Goal: Contribute content: Add original content to the website for others to see

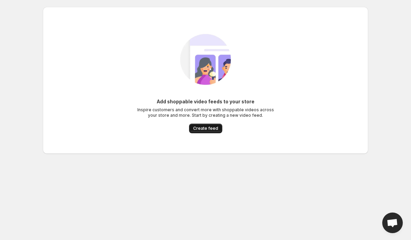
click at [210, 132] on button "Create feed" at bounding box center [205, 128] width 33 height 10
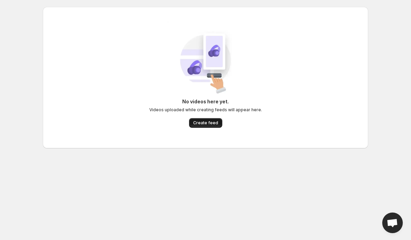
click at [200, 124] on span "Create feed" at bounding box center [205, 122] width 25 height 5
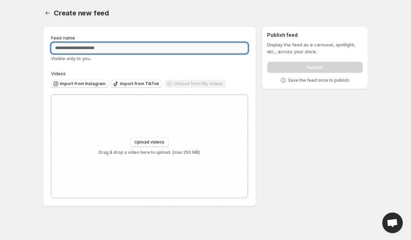
click at [101, 49] on input "Feed name" at bounding box center [149, 47] width 197 height 11
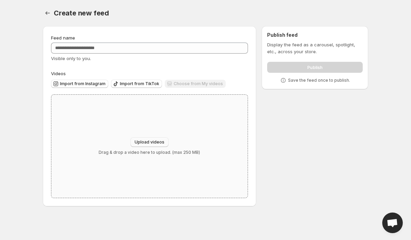
click at [138, 140] on span "Upload videos" at bounding box center [150, 141] width 30 height 5
type input "**********"
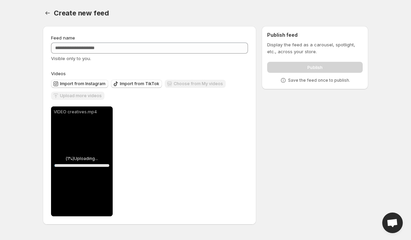
click at [83, 95] on div "Upload more videos" at bounding box center [77, 95] width 53 height 9
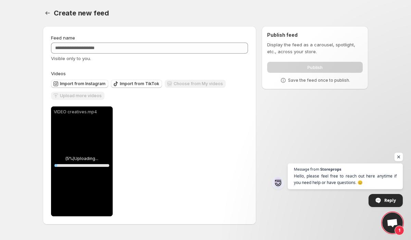
click at [401, 157] on span "Open chat" at bounding box center [399, 156] width 9 height 9
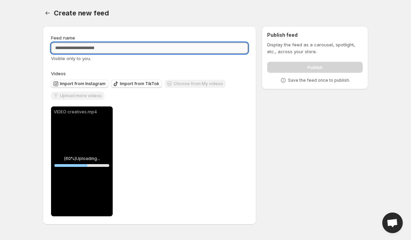
click at [118, 48] on input "Feed name" at bounding box center [149, 47] width 197 height 11
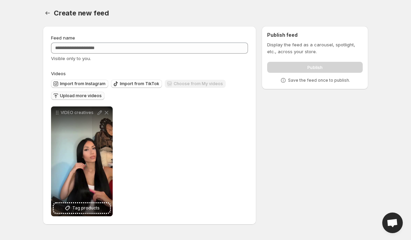
click at [91, 96] on span "Upload more videos" at bounding box center [81, 95] width 42 height 5
